Goal: Entertainment & Leisure: Browse casually

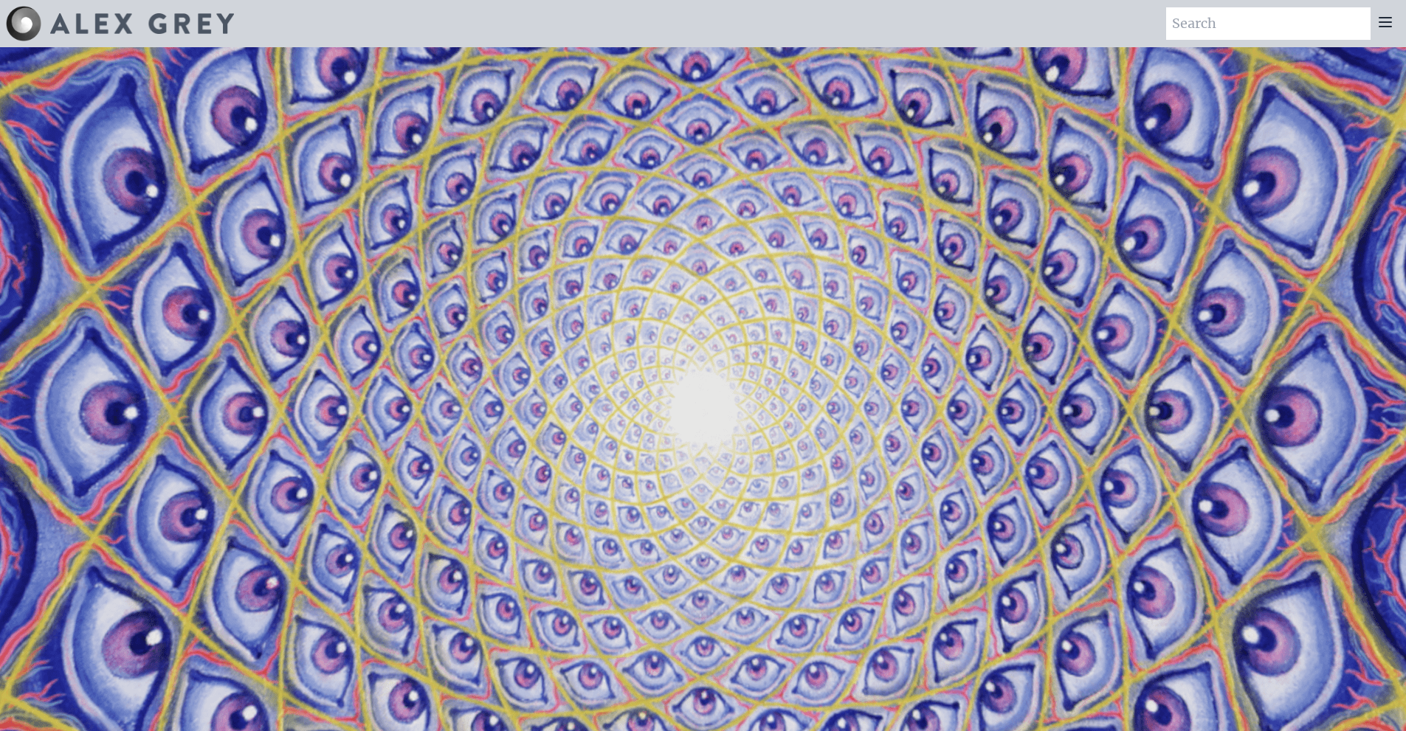
click at [49, 28] on div at bounding box center [137, 23] width 193 height 21
click at [1389, 25] on icon at bounding box center [1385, 22] width 18 height 18
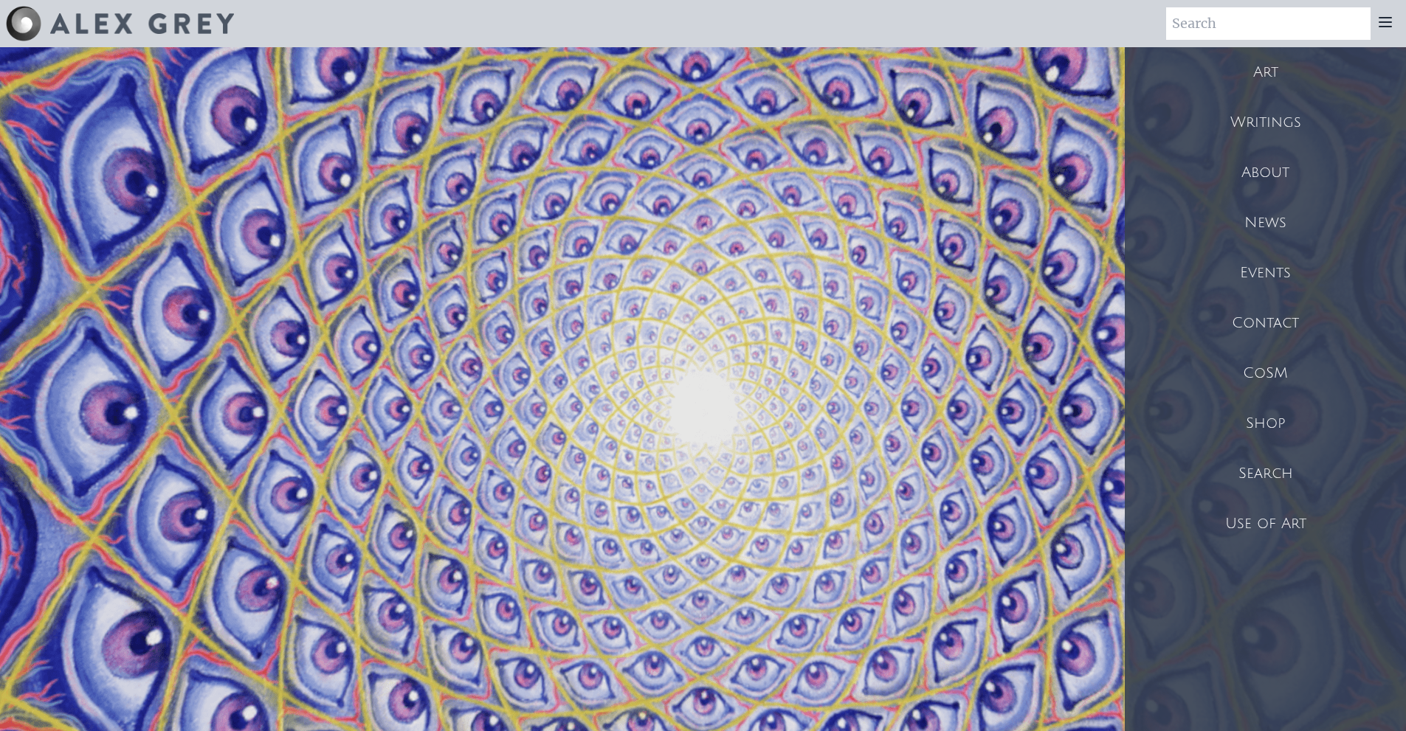
click at [1257, 65] on div "Art" at bounding box center [1265, 72] width 281 height 50
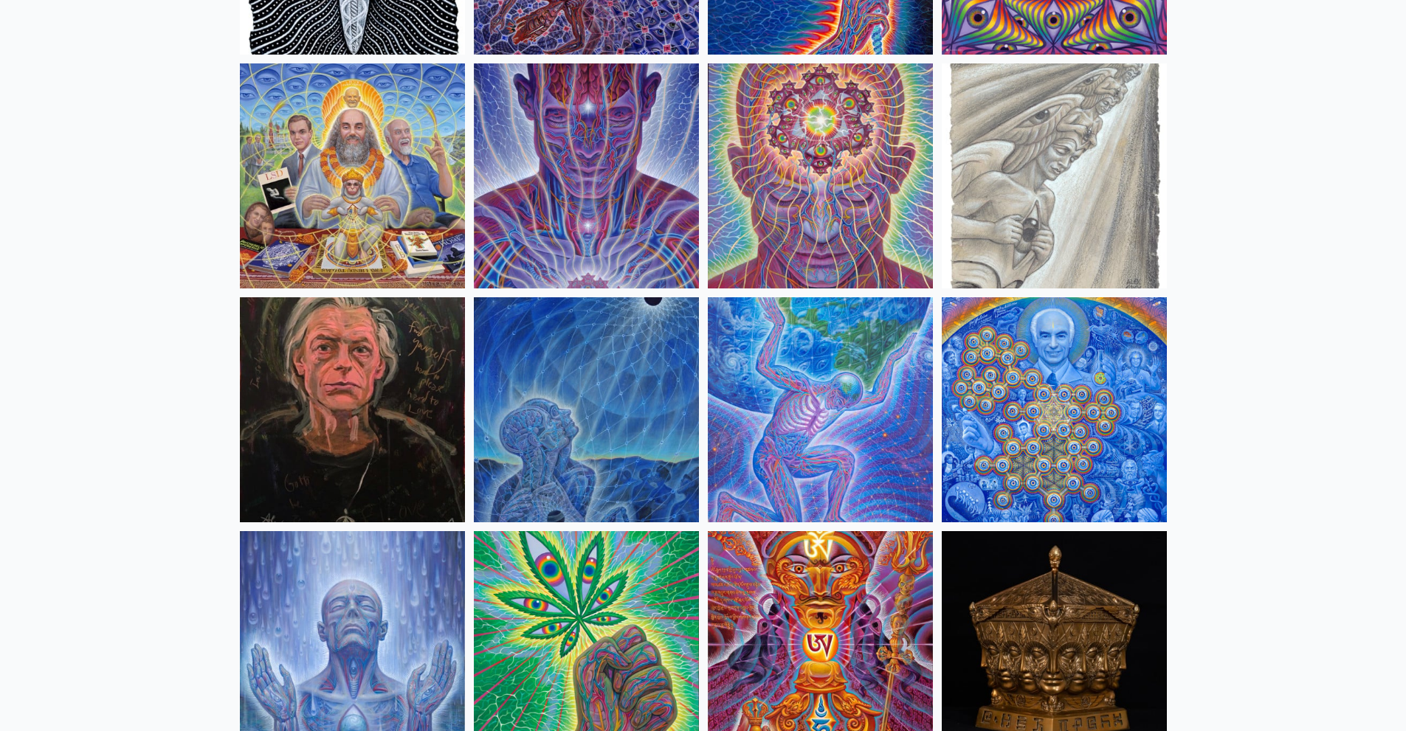
scroll to position [1771, 0]
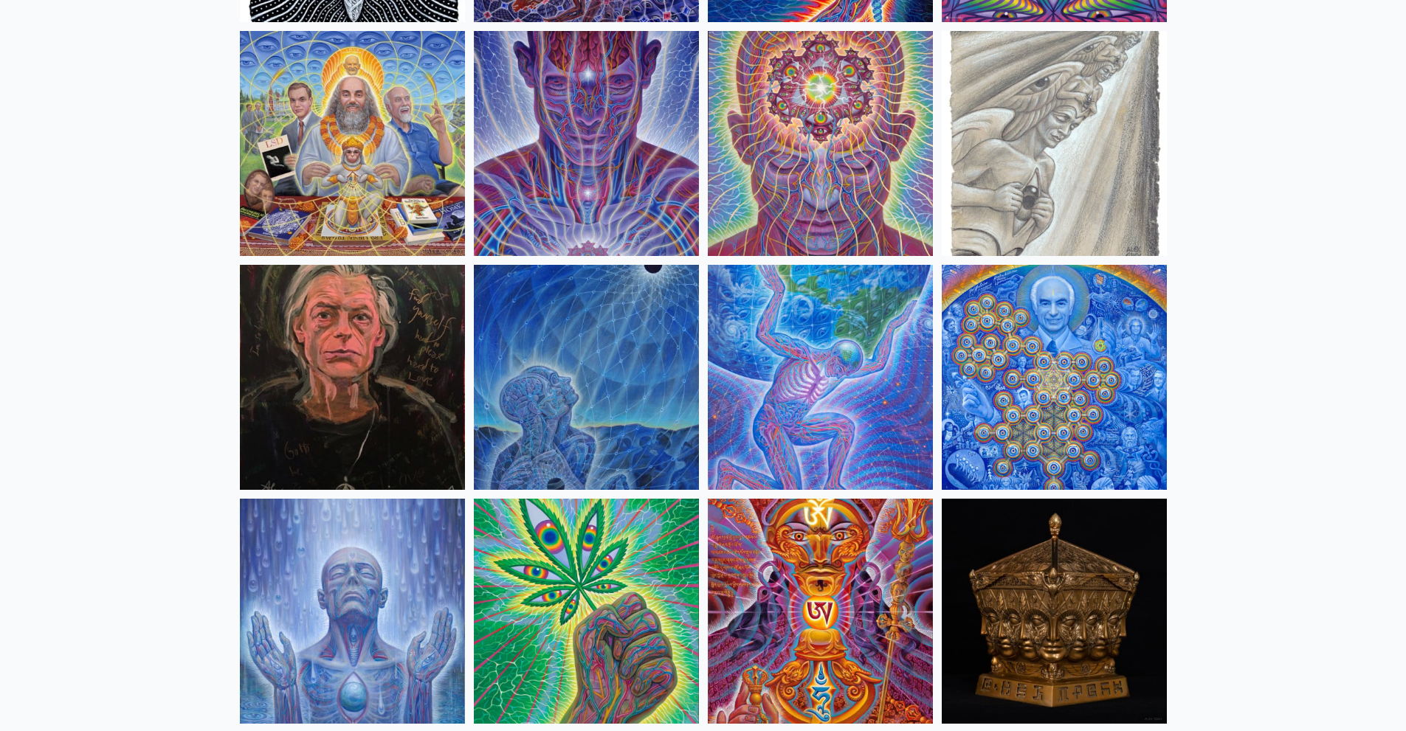
click at [626, 564] on img at bounding box center [586, 611] width 225 height 225
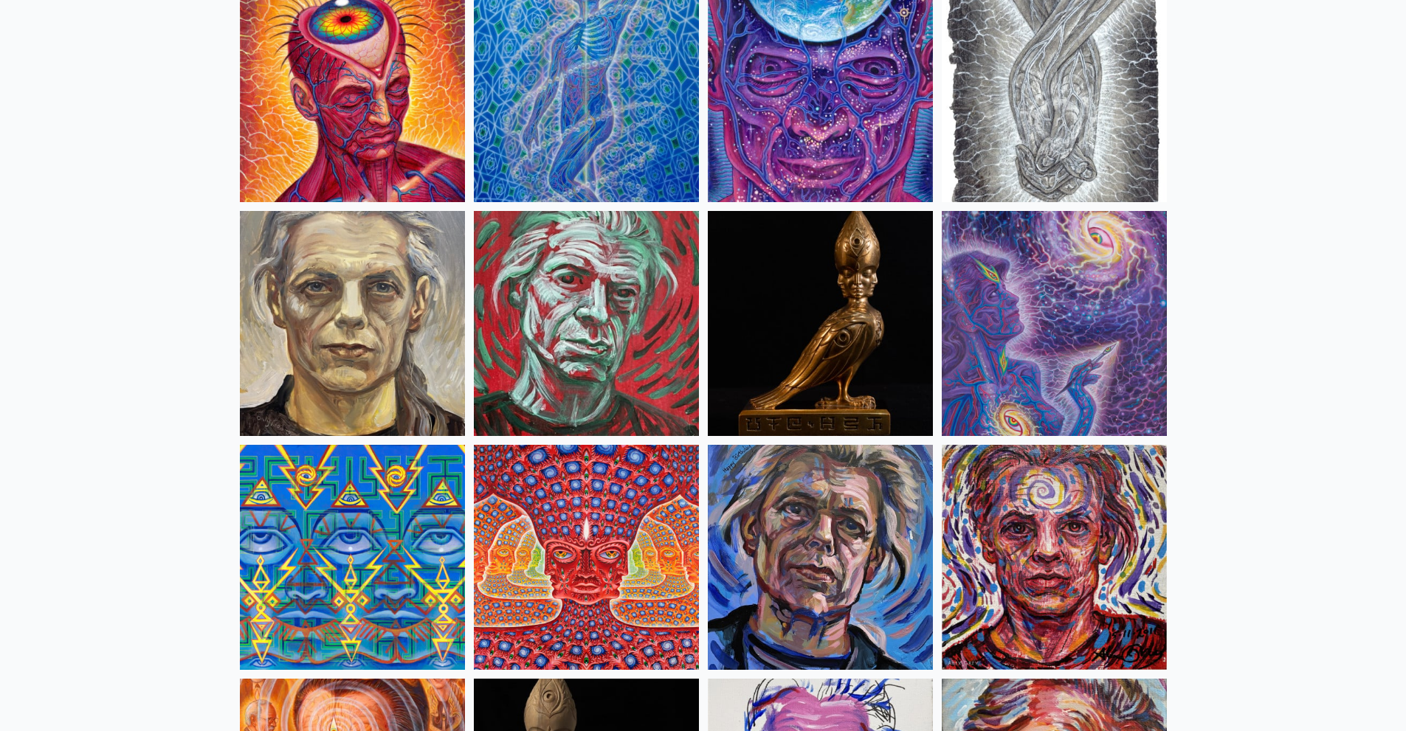
scroll to position [3468, 0]
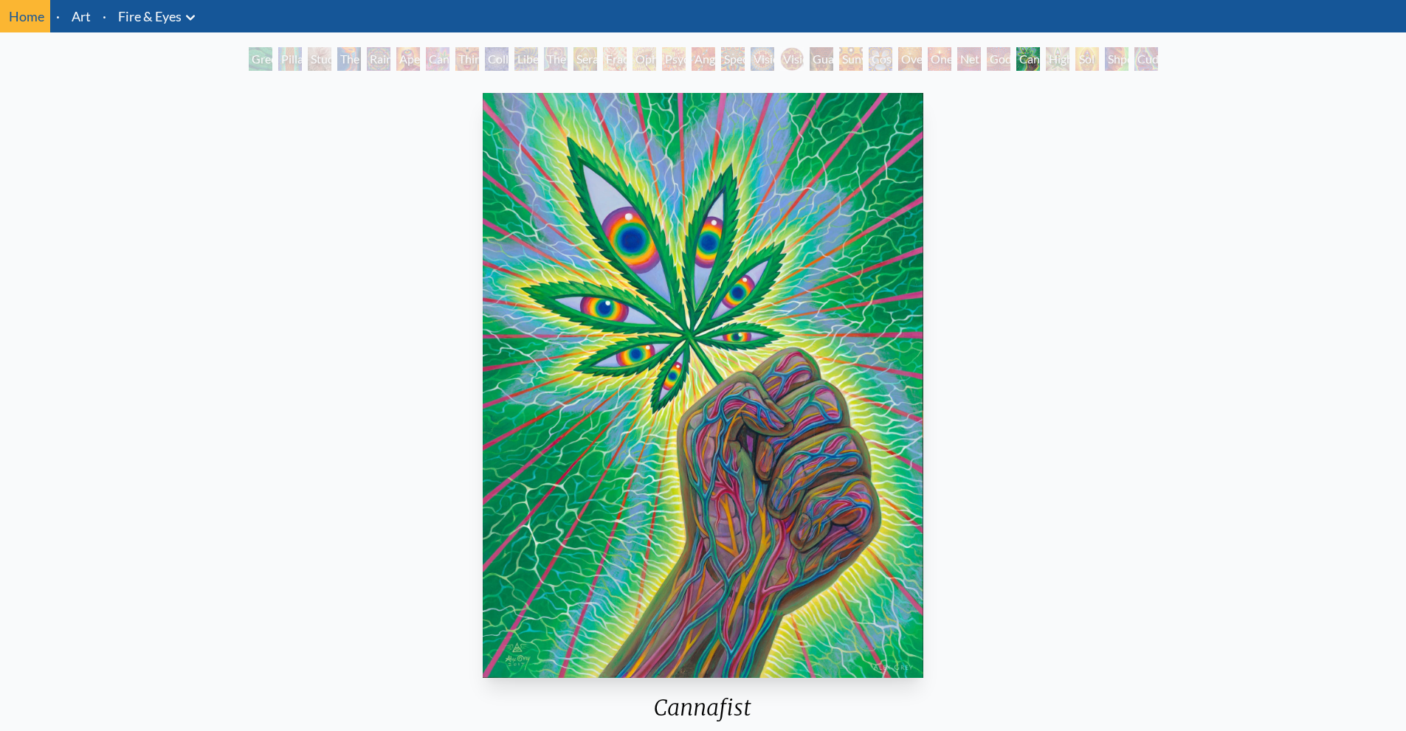
scroll to position [74, 0]
